Goal: Transaction & Acquisition: Purchase product/service

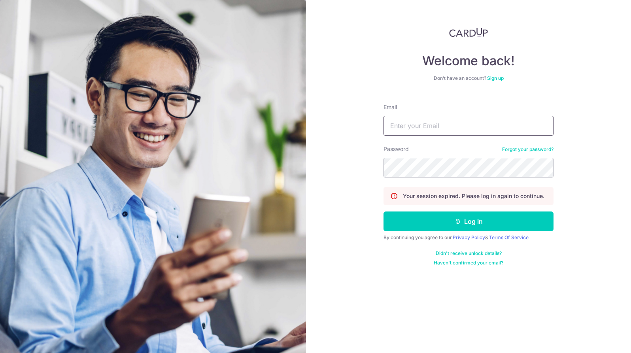
click at [422, 123] on input "Email" at bounding box center [469, 126] width 170 height 20
type input "alexqiu23@gmail.com"
click at [384, 212] on button "Log in" at bounding box center [469, 222] width 170 height 20
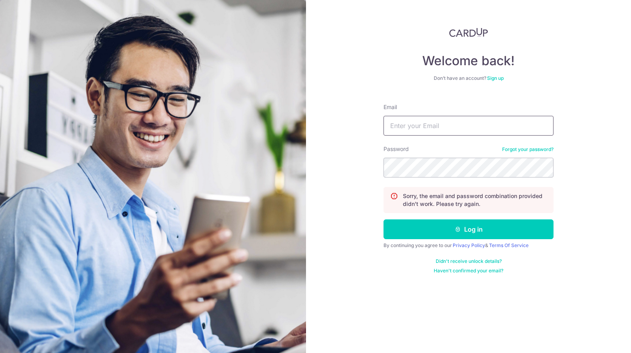
click at [451, 132] on input "Email" at bounding box center [469, 126] width 170 height 20
type input "[EMAIL_ADDRESS][DOMAIN_NAME]"
click at [384, 219] on button "Log in" at bounding box center [469, 229] width 170 height 20
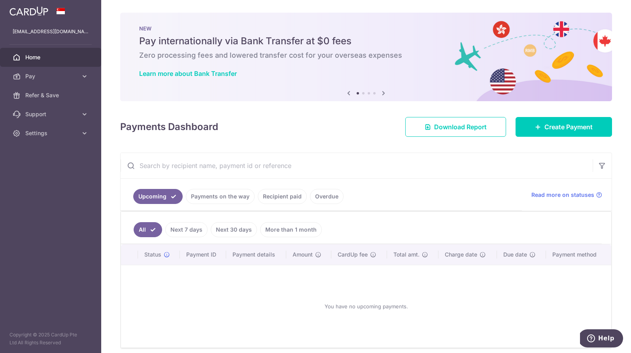
scroll to position [33, 0]
click at [236, 200] on link "Payments on the way" at bounding box center [220, 196] width 69 height 15
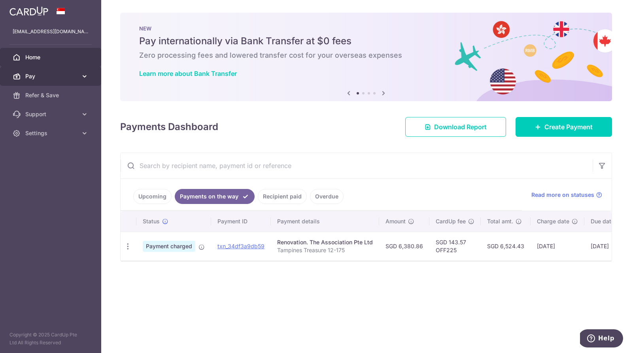
click at [68, 73] on span "Pay" at bounding box center [51, 76] width 52 height 8
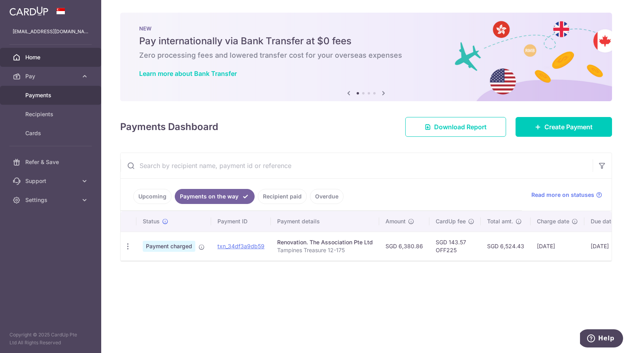
click at [55, 91] on span "Payments" at bounding box center [51, 95] width 52 height 8
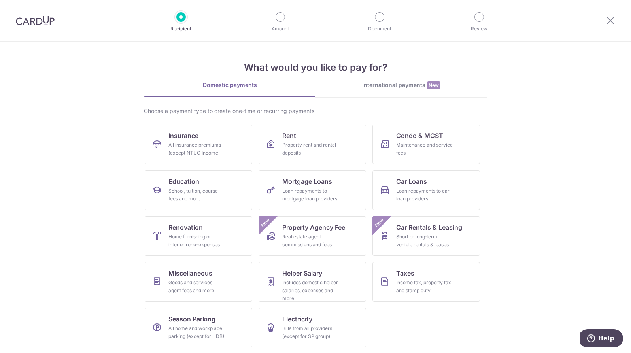
scroll to position [1, 0]
click at [434, 193] on div "Loan repayments to car loan providers" at bounding box center [424, 194] width 57 height 16
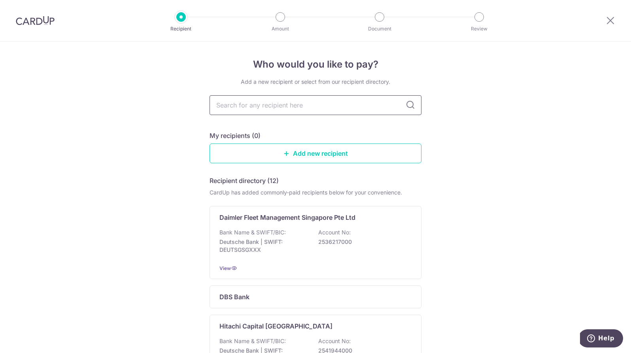
click at [299, 108] on input "text" at bounding box center [316, 105] width 212 height 20
type input "dbs"
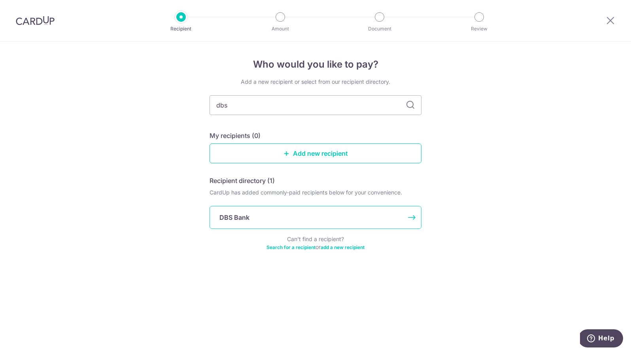
click at [274, 209] on div "DBS Bank" at bounding box center [316, 217] width 212 height 23
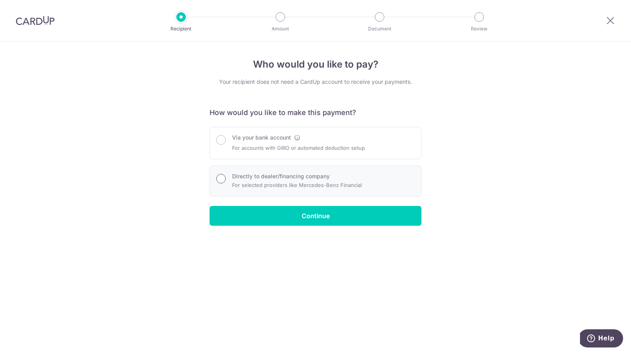
click at [221, 181] on input "Directly to dealer/financing company" at bounding box center [220, 178] width 9 height 9
radio input "true"
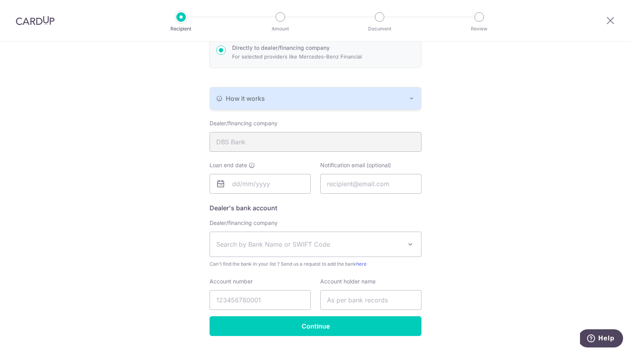
scroll to position [132, 0]
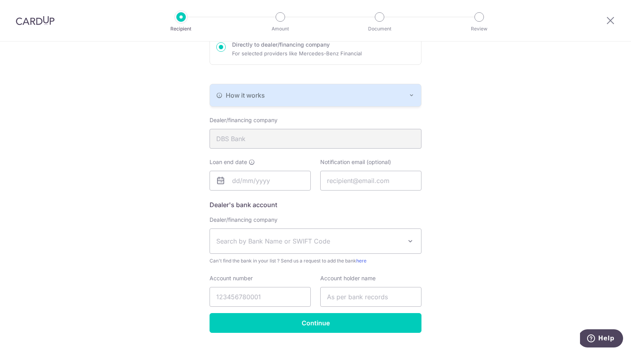
click at [282, 106] on div "How it works Paying your loan through your dealer or financing company is simpl…" at bounding box center [316, 95] width 212 height 23
click at [290, 95] on div "How it works" at bounding box center [315, 95] width 199 height 9
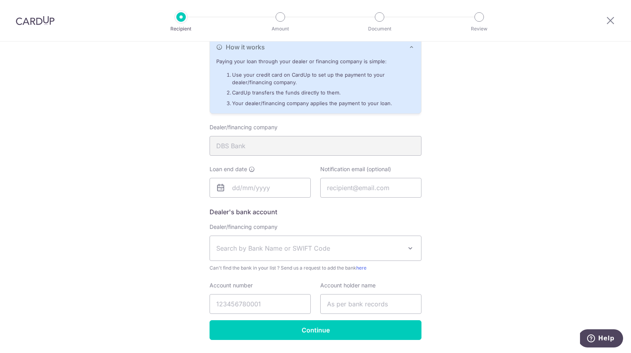
scroll to position [204, 0]
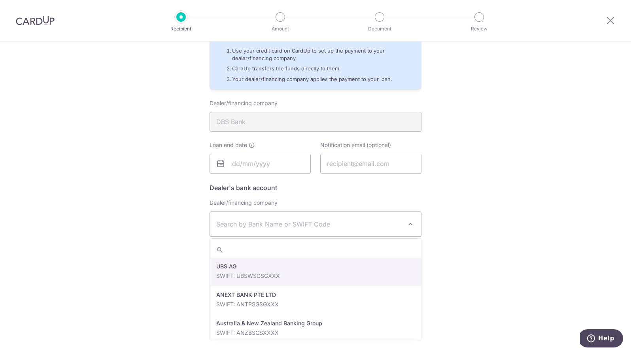
click at [273, 230] on span "Search by Bank Name or SWIFT Code" at bounding box center [315, 224] width 211 height 25
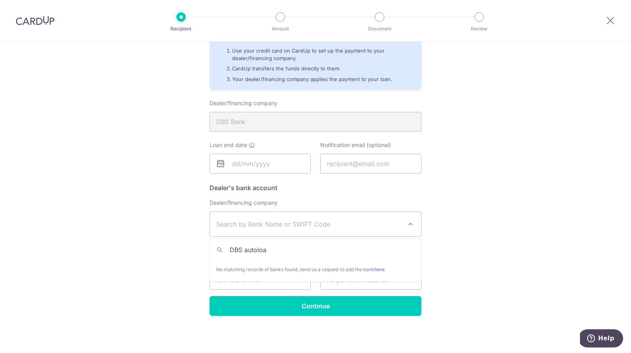
type input "DBS autoloan"
click at [501, 181] on div "Who would you like to pay? Your recipient does not need a CardUp account to rec…" at bounding box center [315, 95] width 631 height 516
click at [413, 234] on span "Search by Bank Name or SWIFT Code" at bounding box center [315, 224] width 211 height 25
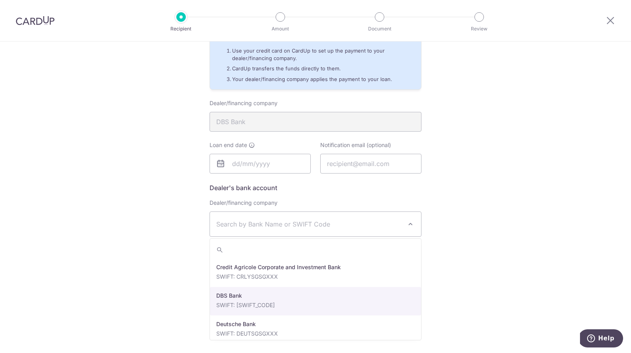
scroll to position [677, 0]
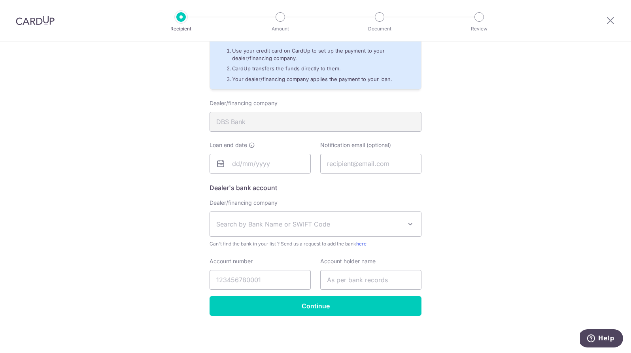
click at [517, 207] on div "Who would you like to pay? Your recipient does not need a CardUp account to rec…" at bounding box center [315, 95] width 631 height 516
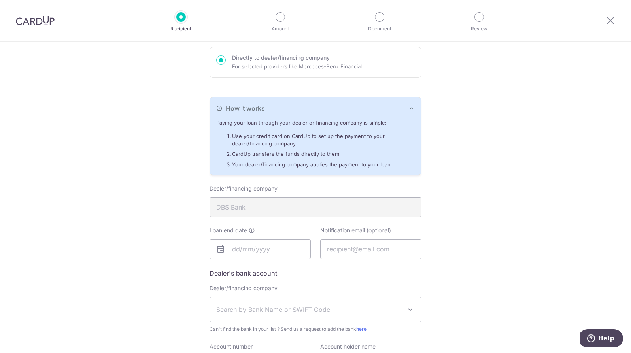
scroll to position [64, 0]
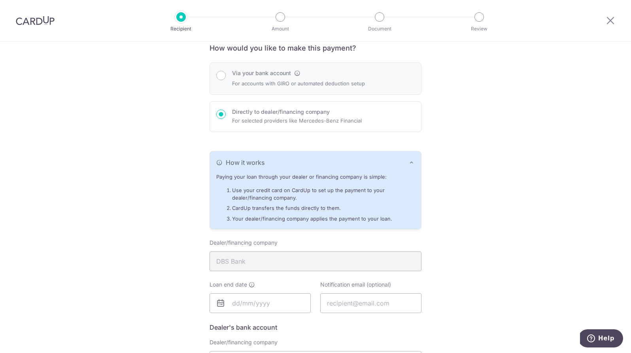
click at [286, 89] on div "Via your bank account For accounts with GIRO or automated deduction setup" at bounding box center [316, 78] width 212 height 32
radio input "true"
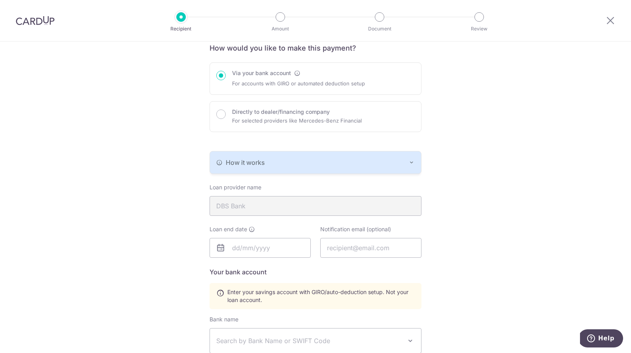
click at [333, 160] on div "How it works" at bounding box center [315, 162] width 199 height 9
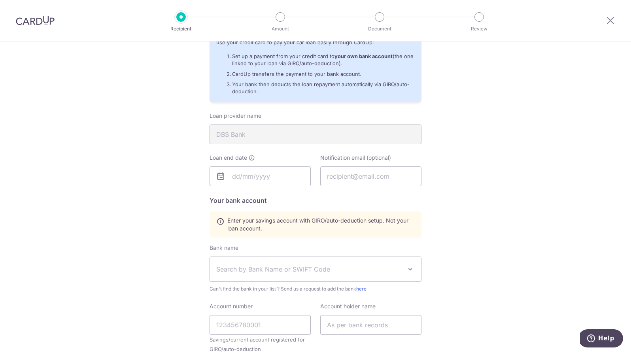
scroll to position [140, 0]
